Goal: Information Seeking & Learning: Check status

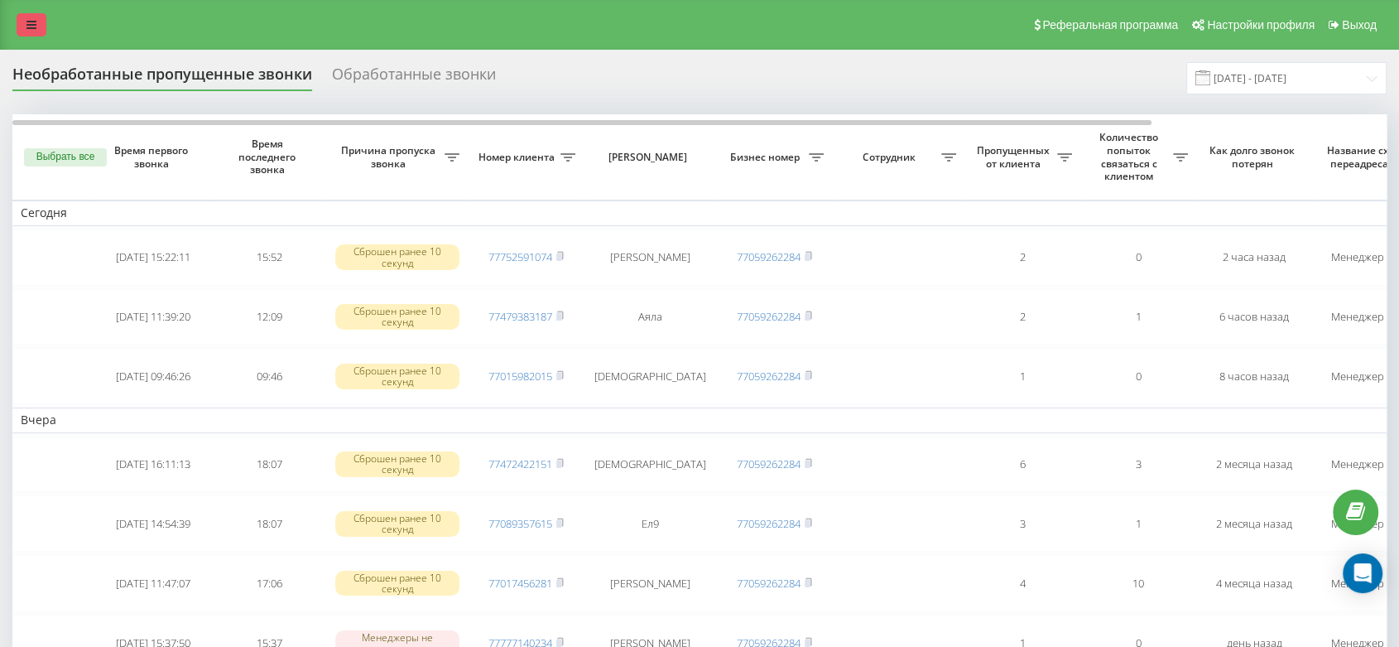
click at [28, 19] on icon at bounding box center [31, 25] width 10 height 12
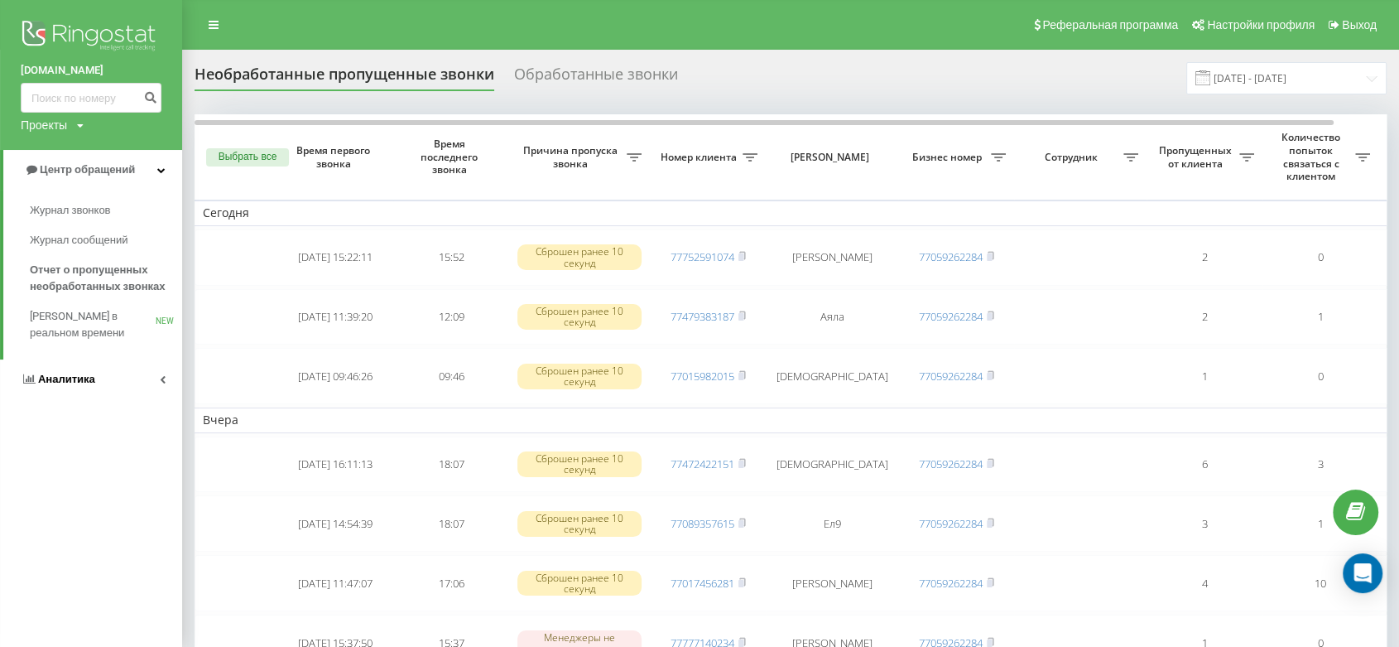
click at [73, 382] on span "Аналитика" at bounding box center [66, 379] width 57 height 12
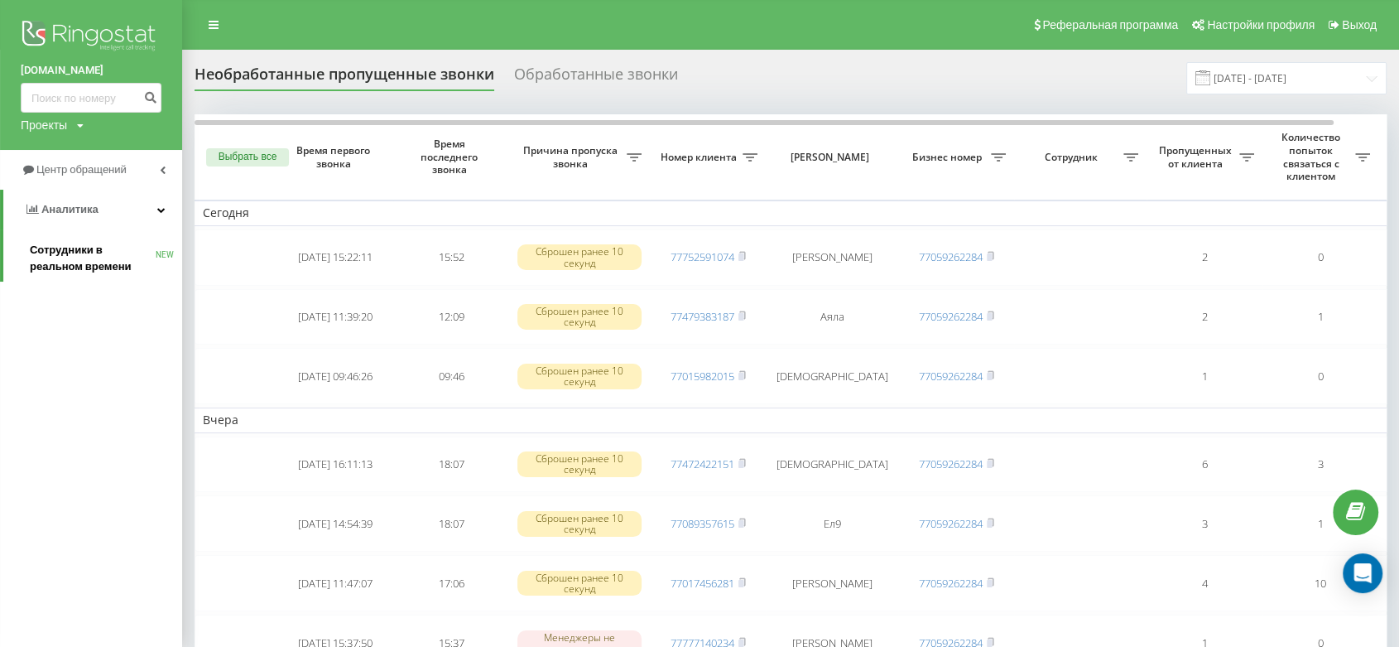
click at [95, 262] on span "Сотрудники в реальном времени" at bounding box center [93, 258] width 126 height 33
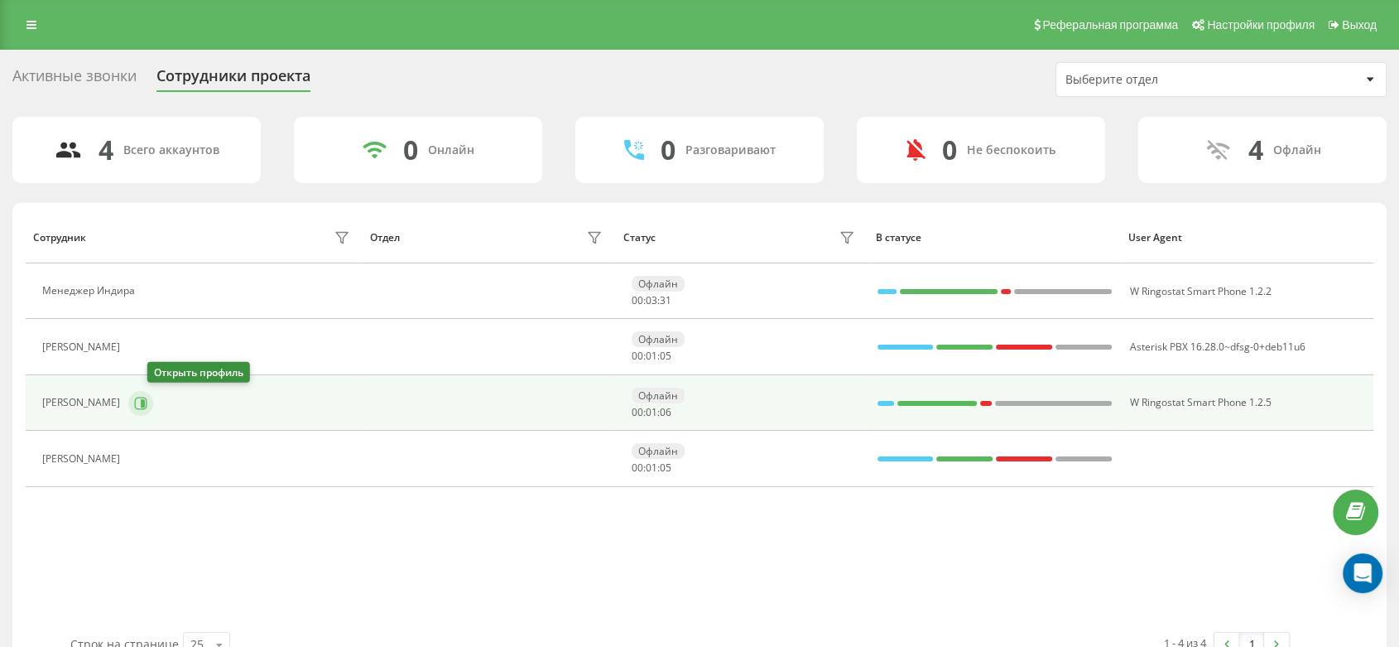
click at [153, 409] on button at bounding box center [140, 403] width 25 height 25
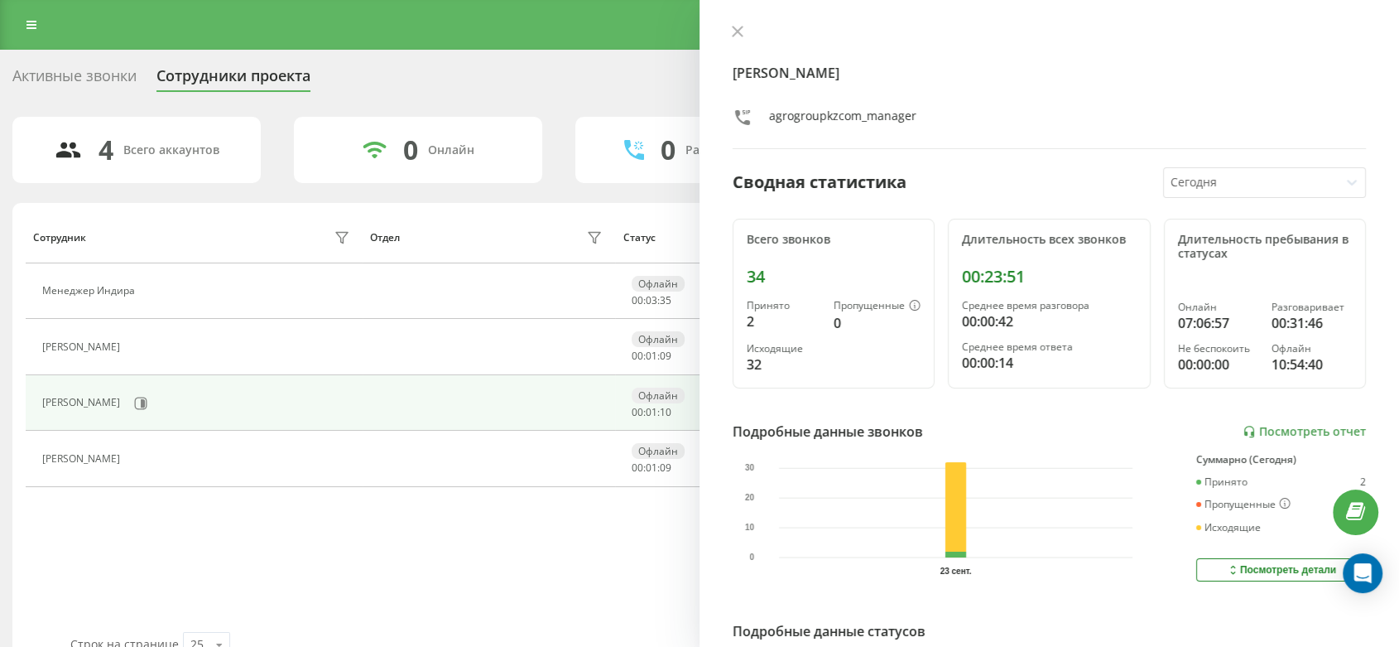
click at [758, 275] on div "34" at bounding box center [834, 277] width 174 height 20
click at [835, 273] on div "34" at bounding box center [834, 277] width 174 height 20
click at [760, 276] on div "34" at bounding box center [834, 277] width 174 height 20
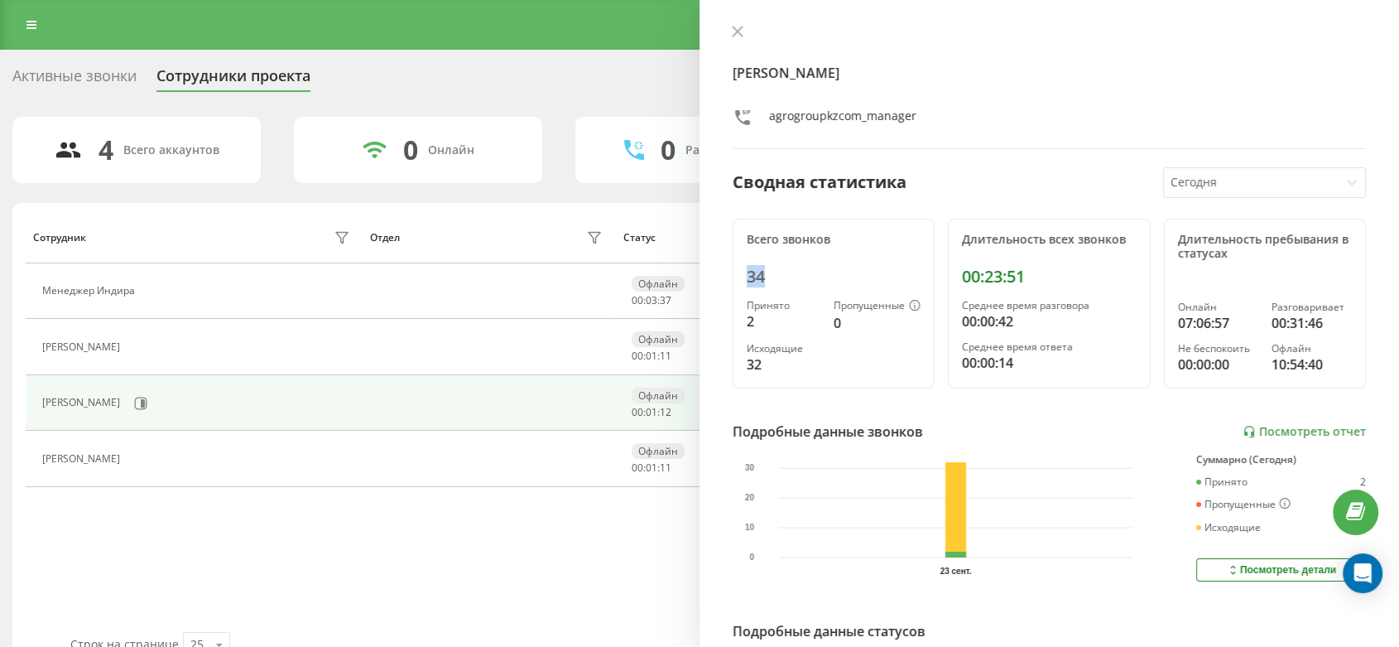
copy div "34"
click at [1006, 272] on div "00:23:51" at bounding box center [1049, 277] width 174 height 20
copy div "00:23:51"
